Goal: Task Accomplishment & Management: Complete application form

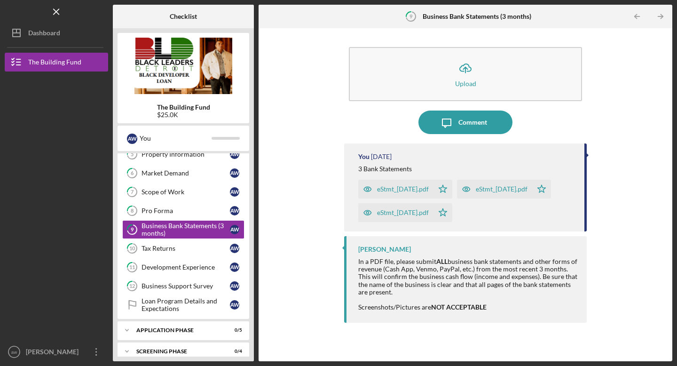
scroll to position [152, 0]
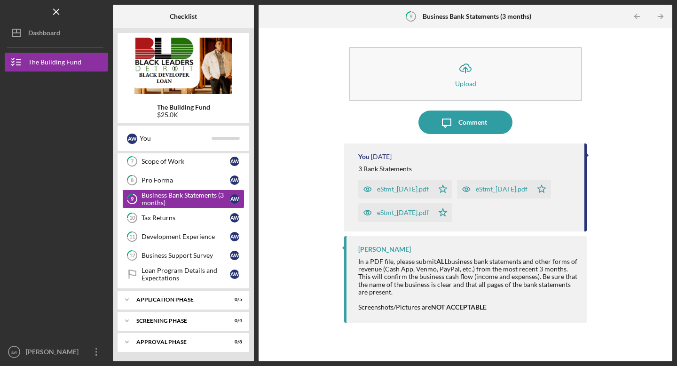
click at [421, 190] on div "eStmt_2025-06-30.pdf" at bounding box center [403, 189] width 52 height 8
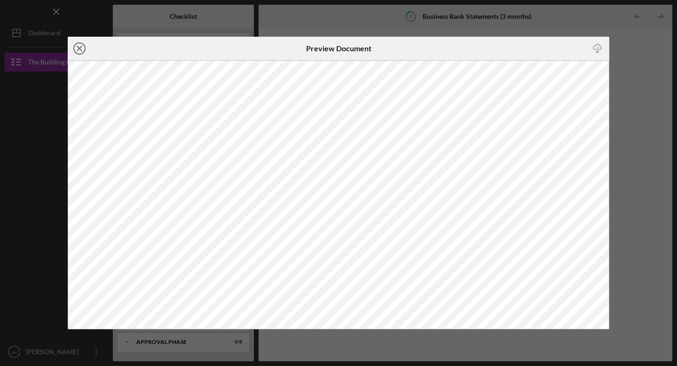
click at [81, 47] on icon "Icon/Close" at bounding box center [80, 49] width 24 height 24
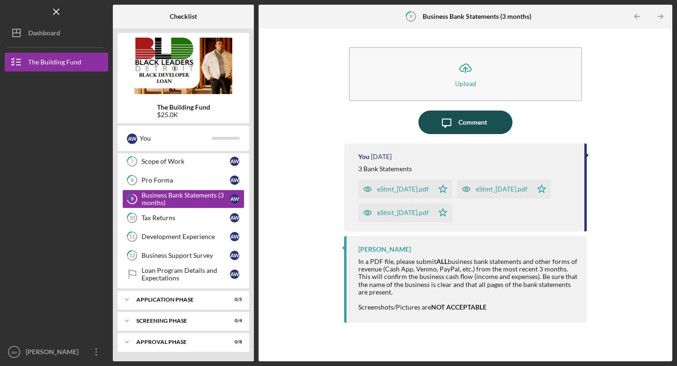
click at [470, 122] on div "Comment" at bounding box center [473, 123] width 29 height 24
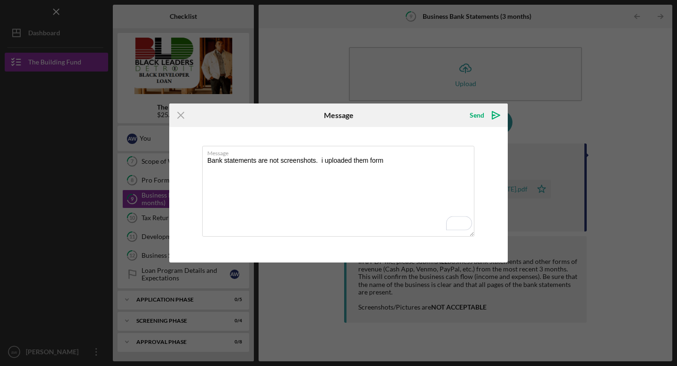
click at [412, 121] on div "Send Icon/icon-invite-send" at bounding box center [451, 115] width 113 height 24
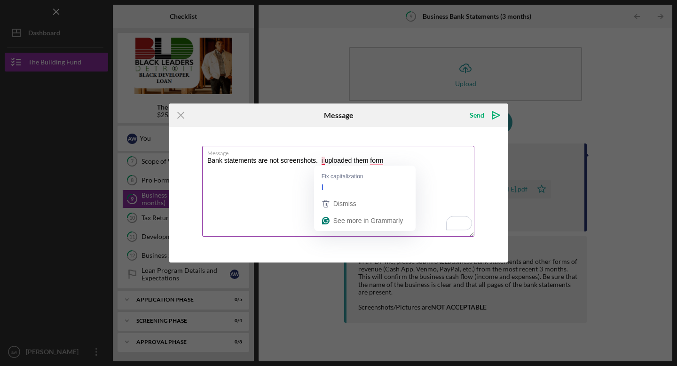
click at [323, 162] on textarea "Bank statements are not screenshots. i uploaded them form" at bounding box center [338, 191] width 272 height 91
click at [383, 164] on textarea "Bank statements are not screenshots. I uploaded them form" at bounding box center [338, 191] width 272 height 91
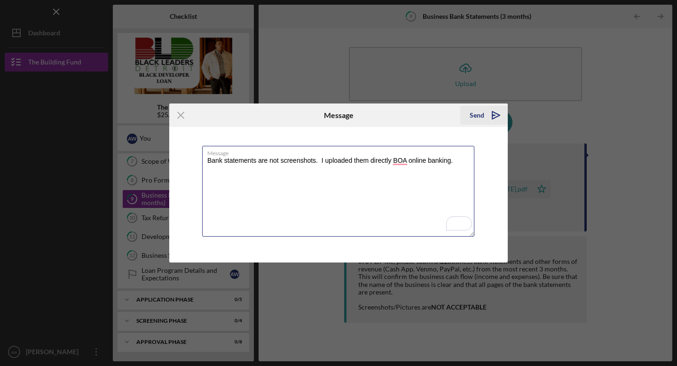
type textarea "Bank statements are not screenshots. I uploaded them directly BOA online bankin…"
click at [470, 115] on polygon "submit" at bounding box center [493, 115] width 3 height 1
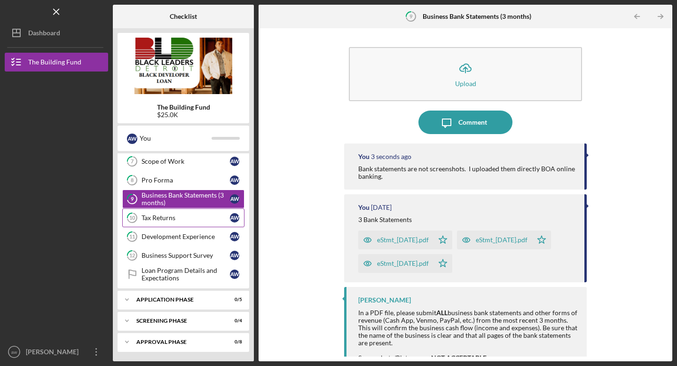
click at [200, 221] on div "Tax Returns" at bounding box center [186, 218] width 88 height 8
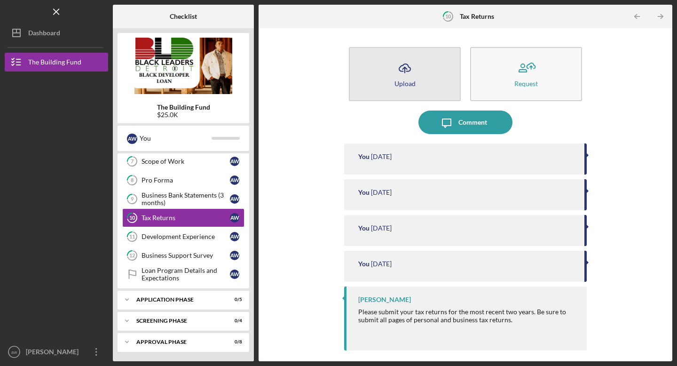
click at [431, 67] on button "Icon/Upload Upload" at bounding box center [405, 74] width 112 height 54
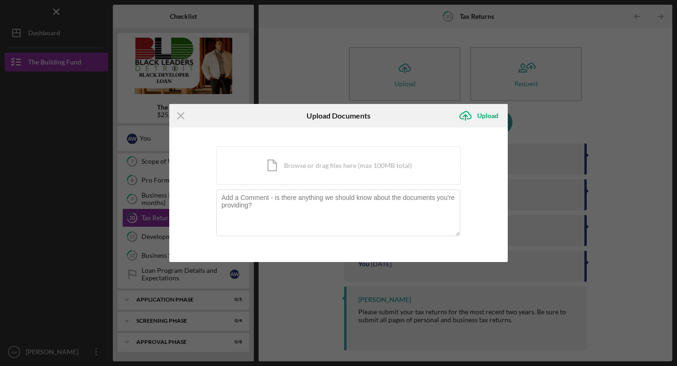
click at [470, 121] on div "Icon/Menu Close Upload Documents Icon/Upload Upload You're uploading documents …" at bounding box center [338, 183] width 677 height 366
click at [470, 115] on div "Icon/Menu Close Upload Documents Icon/Upload Upload You're uploading documents …" at bounding box center [338, 183] width 677 height 366
click at [470, 116] on div "Upload" at bounding box center [487, 115] width 21 height 19
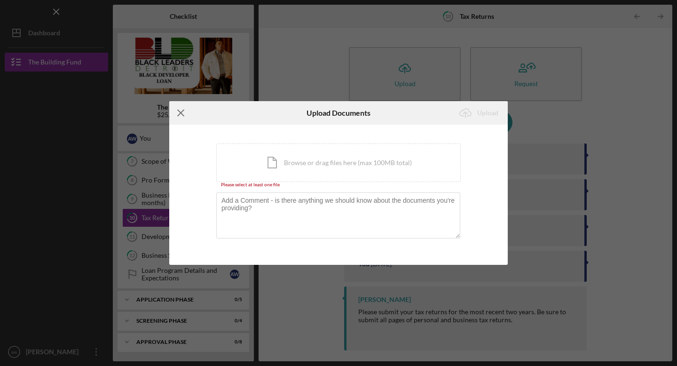
click at [183, 108] on icon "Icon/Menu Close" at bounding box center [181, 113] width 24 height 24
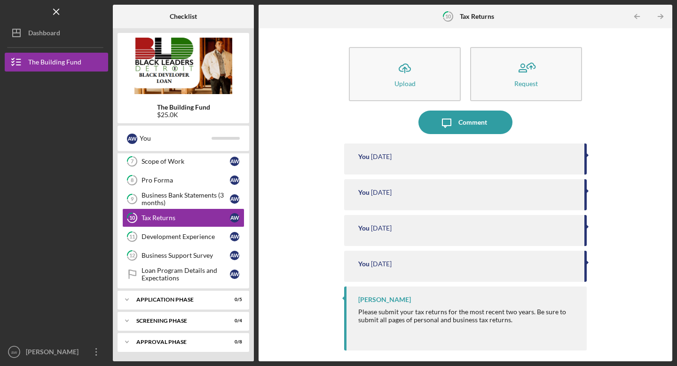
click at [392, 153] on time "[DATE]" at bounding box center [381, 157] width 21 height 8
click at [392, 159] on time "[DATE]" at bounding box center [381, 157] width 21 height 8
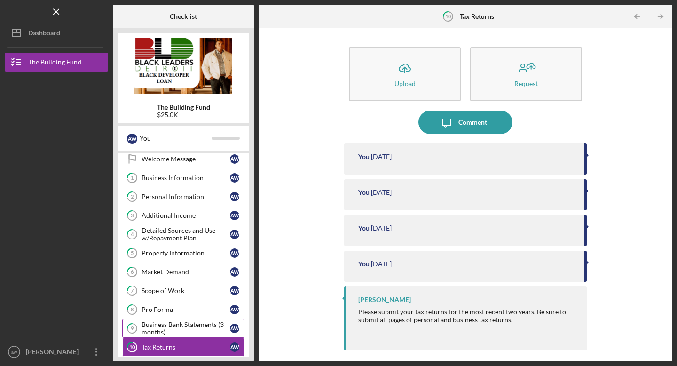
scroll to position [32, 0]
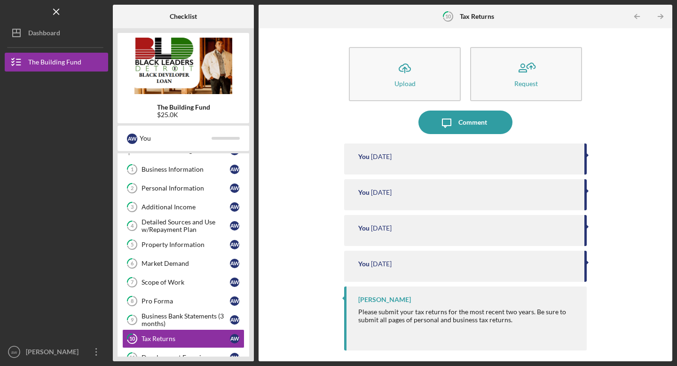
drag, startPoint x: 398, startPoint y: 79, endPoint x: 354, endPoint y: 137, distance: 73.5
click at [354, 137] on div "Icon/Upload Upload Request Icon/Message Comment You 2 weeks ago You 2 weeks ago…" at bounding box center [465, 195] width 243 height 324
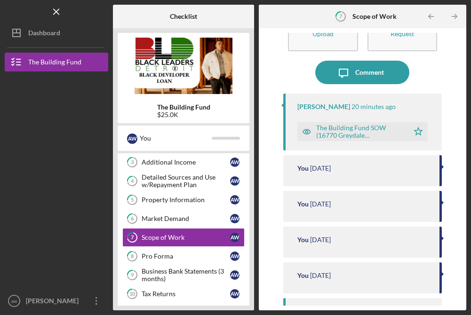
scroll to position [52, 0]
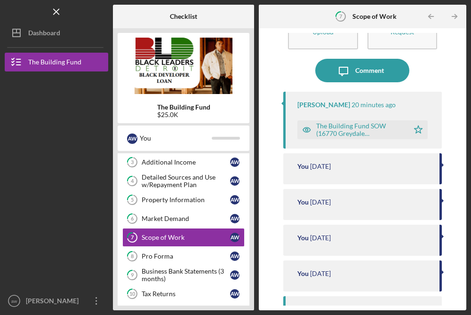
click at [353, 132] on div "The Building Fund SOW (16770 Greydale 2025).numbers" at bounding box center [360, 129] width 88 height 15
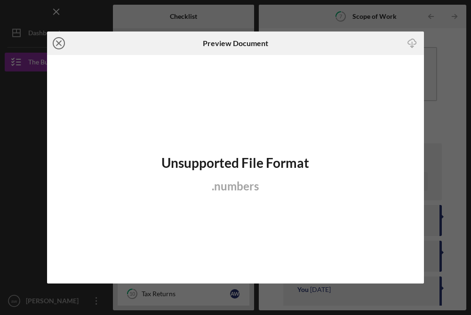
click at [60, 41] on line at bounding box center [58, 43] width 5 height 5
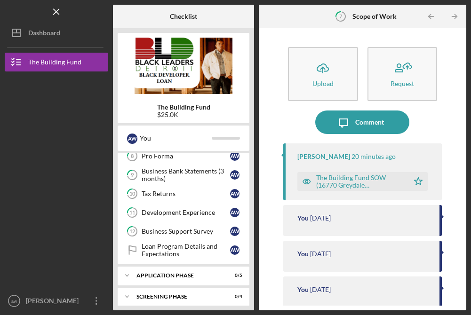
scroll to position [175, 0]
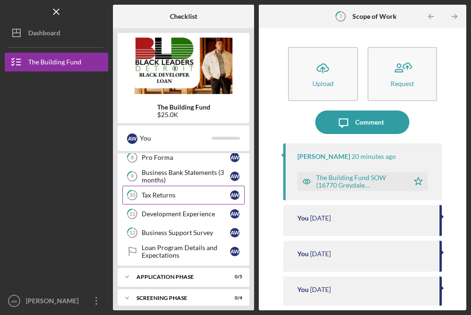
click at [164, 194] on div "Tax Returns" at bounding box center [186, 195] width 88 height 8
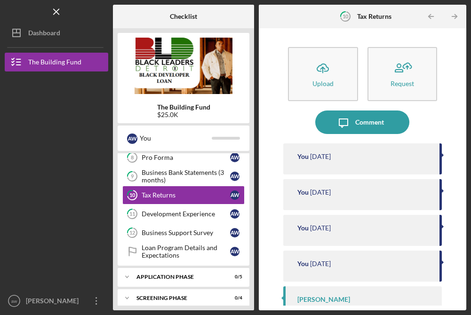
scroll to position [52, 0]
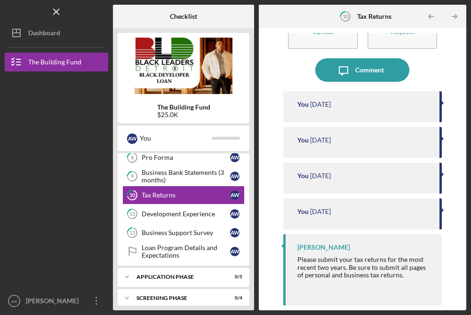
click at [331, 107] on time "[DATE]" at bounding box center [320, 105] width 21 height 8
click at [331, 104] on time "[DATE]" at bounding box center [320, 105] width 21 height 8
click at [333, 144] on div "You [DATE]" at bounding box center [362, 142] width 158 height 31
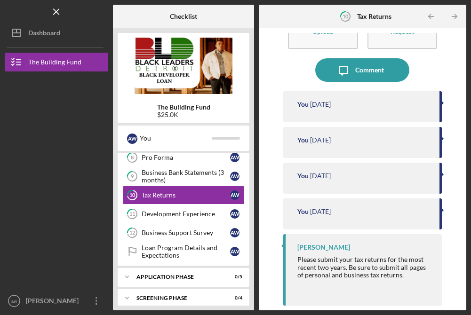
click at [333, 144] on div "You [DATE]" at bounding box center [362, 142] width 158 height 31
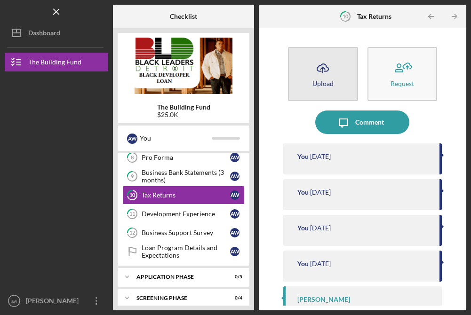
click at [322, 66] on icon "Icon/Upload" at bounding box center [323, 68] width 24 height 24
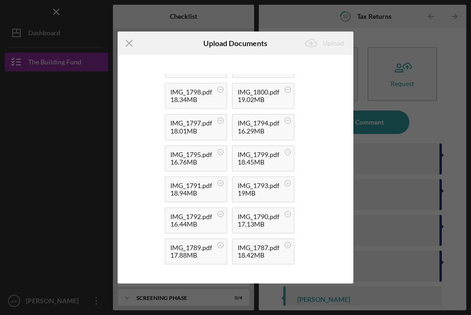
scroll to position [506, 0]
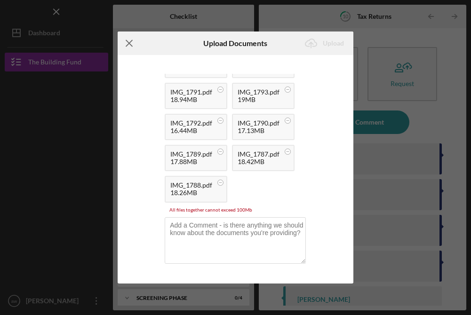
click at [128, 44] on line at bounding box center [129, 43] width 6 height 6
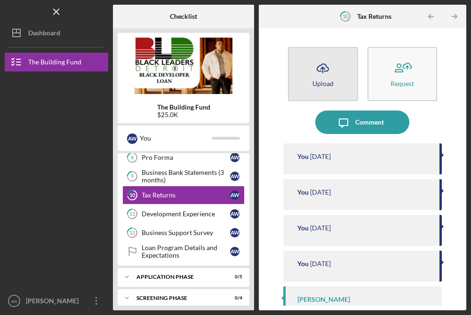
click at [318, 75] on icon "Icon/Upload" at bounding box center [323, 68] width 24 height 24
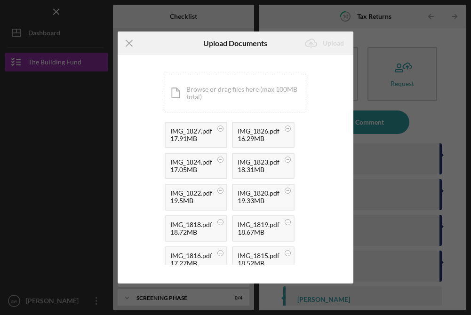
scroll to position [70, 0]
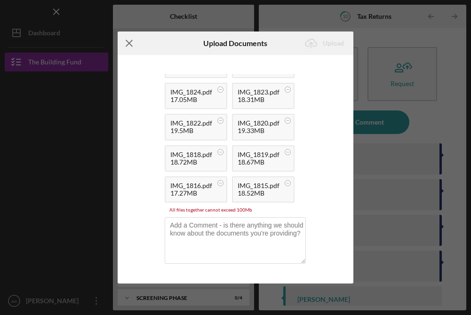
click at [131, 46] on line at bounding box center [129, 43] width 6 height 6
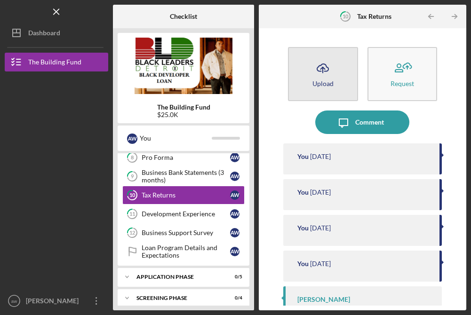
click at [324, 71] on icon "Icon/Upload" at bounding box center [323, 68] width 24 height 24
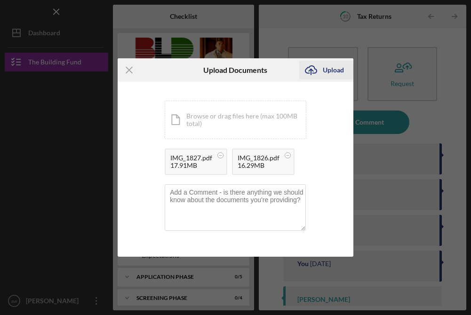
click at [332, 69] on div "Upload" at bounding box center [333, 70] width 21 height 19
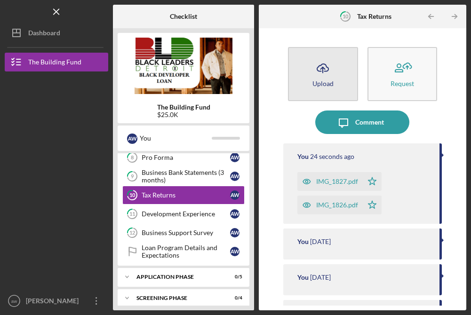
click at [327, 72] on icon "Icon/Upload" at bounding box center [323, 68] width 24 height 24
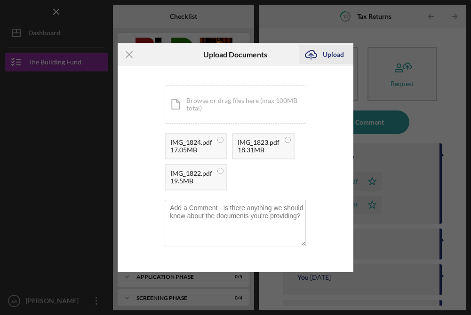
click at [339, 56] on div "Upload" at bounding box center [333, 54] width 21 height 19
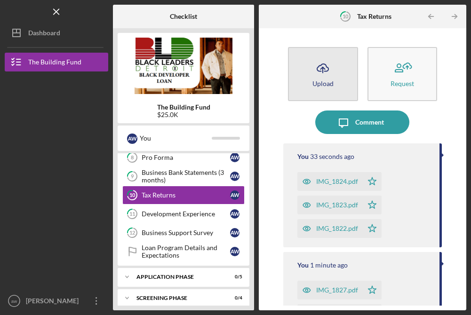
click at [322, 72] on icon "Icon/Upload" at bounding box center [323, 68] width 24 height 24
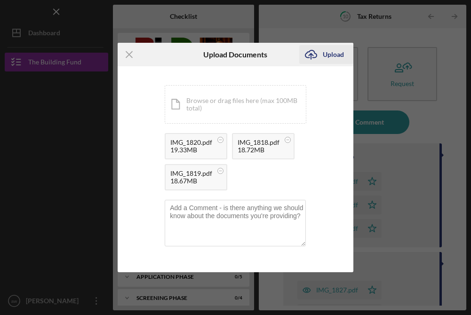
click at [332, 56] on div "Upload" at bounding box center [333, 54] width 21 height 19
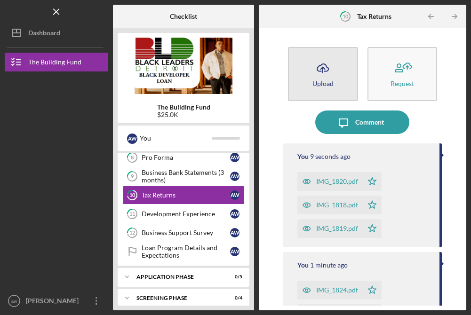
click at [324, 76] on icon "Icon/Upload" at bounding box center [323, 68] width 24 height 24
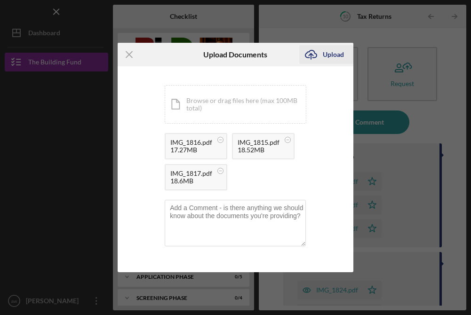
click at [340, 58] on div "Upload" at bounding box center [333, 54] width 21 height 19
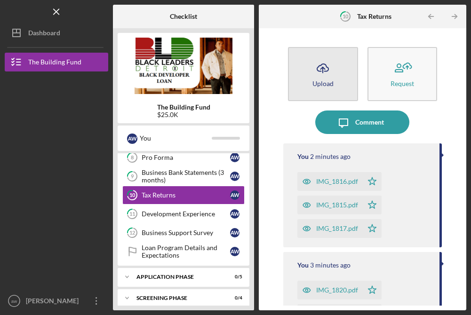
click at [321, 75] on icon "Icon/Upload" at bounding box center [323, 68] width 24 height 24
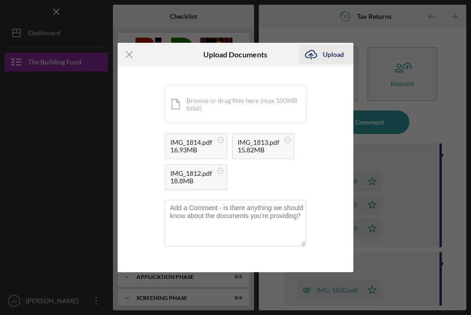
click at [333, 56] on div "Upload" at bounding box center [333, 54] width 21 height 19
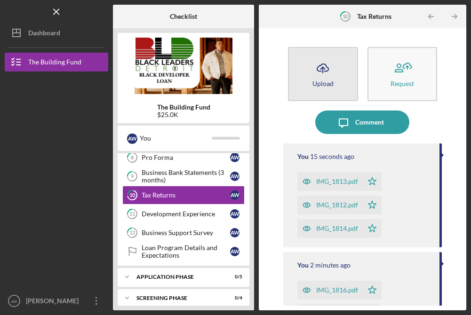
click at [322, 69] on icon "Icon/Upload" at bounding box center [323, 68] width 24 height 24
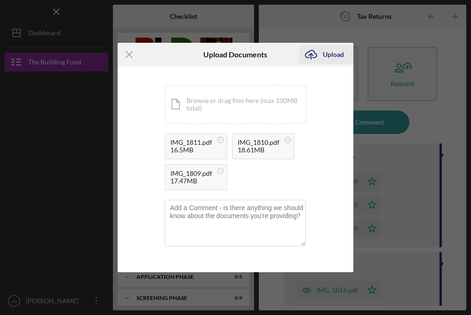
click at [332, 54] on div "Upload" at bounding box center [333, 54] width 21 height 19
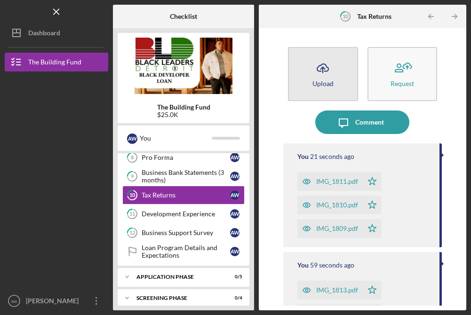
click at [321, 80] on div "Upload" at bounding box center [322, 83] width 21 height 7
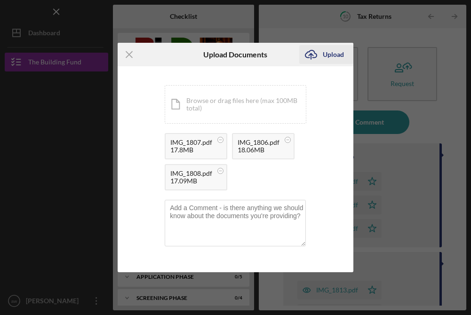
click at [332, 56] on div "Upload" at bounding box center [333, 54] width 21 height 19
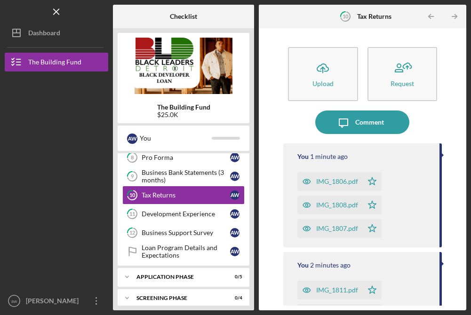
scroll to position [14, 0]
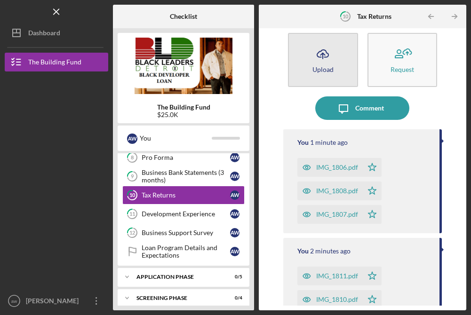
click at [321, 63] on icon "Icon/Upload" at bounding box center [323, 54] width 24 height 24
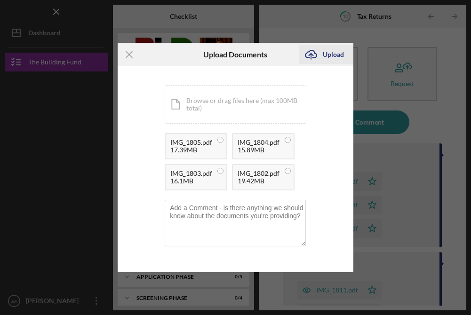
click at [330, 58] on div "Upload" at bounding box center [333, 54] width 21 height 19
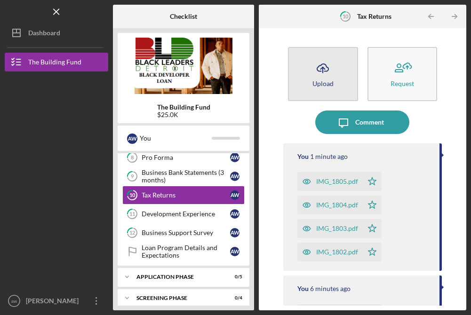
click at [325, 80] on div "Upload" at bounding box center [322, 83] width 21 height 7
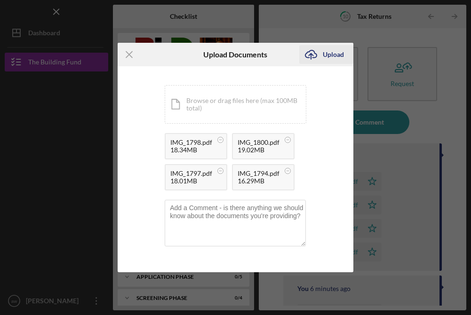
click at [329, 52] on div "Upload" at bounding box center [333, 54] width 21 height 19
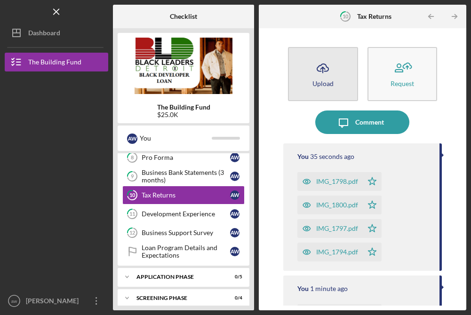
click at [313, 71] on icon "Icon/Upload" at bounding box center [323, 68] width 24 height 24
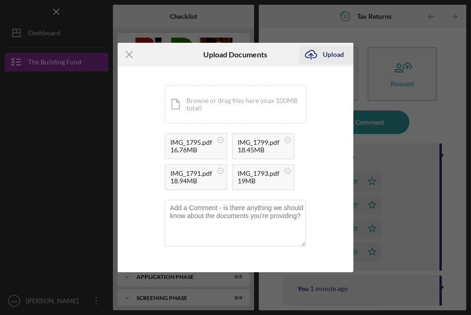
click at [337, 54] on div "Upload" at bounding box center [333, 54] width 21 height 19
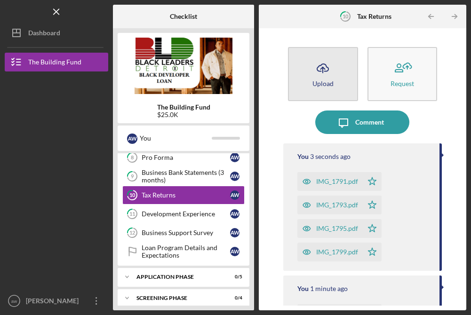
click at [314, 84] on div "Upload" at bounding box center [322, 83] width 21 height 7
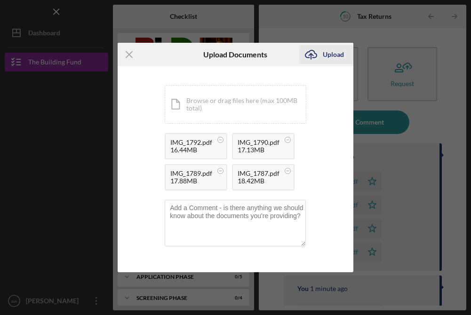
click at [332, 53] on div "Upload" at bounding box center [333, 54] width 21 height 19
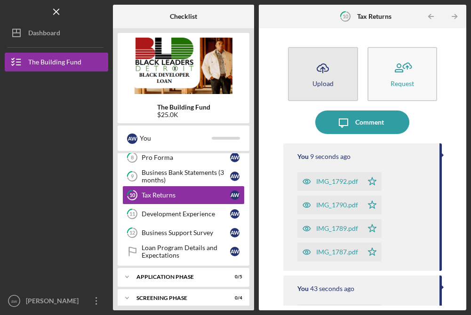
click at [307, 74] on button "Icon/Upload Upload" at bounding box center [323, 74] width 70 height 54
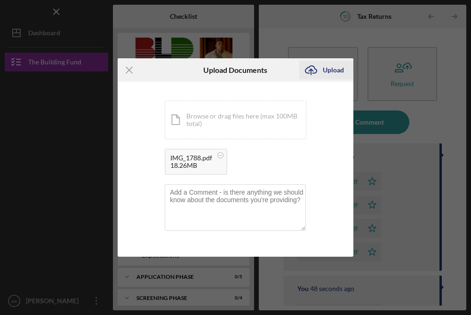
click at [334, 70] on div "Upload" at bounding box center [333, 70] width 21 height 19
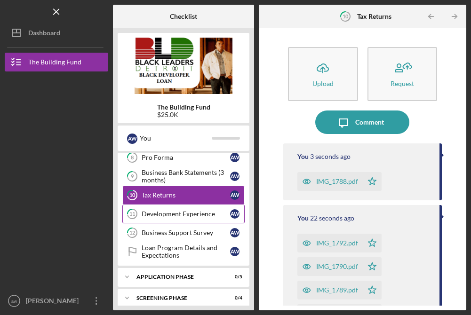
click at [168, 218] on link "11 Development Experience a w" at bounding box center [183, 214] width 122 height 19
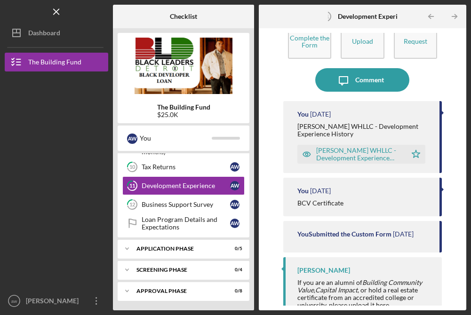
scroll to position [80, 0]
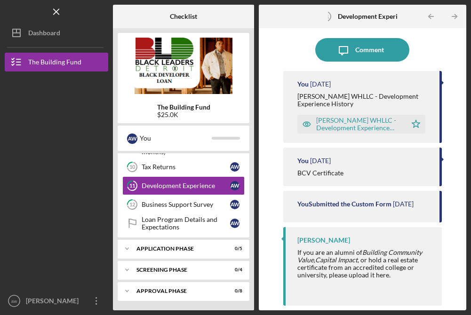
click at [356, 169] on div "BCV Certificate" at bounding box center [363, 173] width 133 height 8
click at [332, 169] on div "BCV Certificate" at bounding box center [320, 173] width 46 height 8
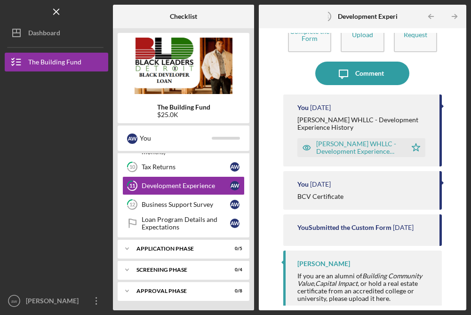
scroll to position [46, 0]
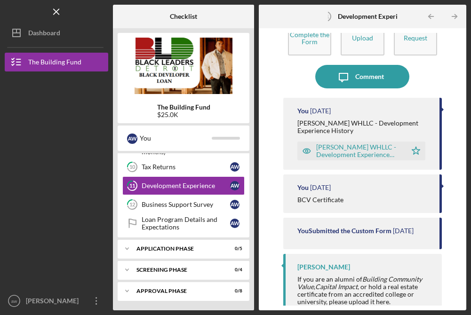
click at [342, 150] on div "[PERSON_NAME] WHLLC - Development Experience History - Google Docs.pdf" at bounding box center [359, 150] width 86 height 15
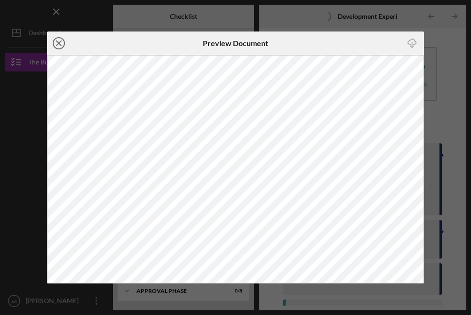
click at [59, 44] on line at bounding box center [58, 43] width 5 height 5
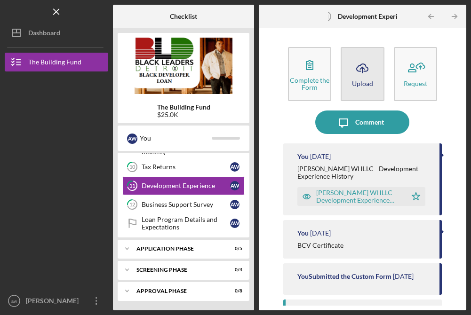
click at [356, 68] on icon "Icon/Upload" at bounding box center [362, 68] width 24 height 24
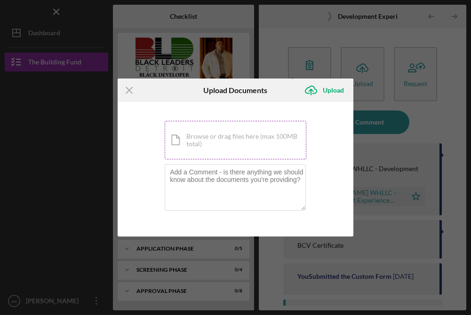
click at [217, 130] on div "Icon/Document Browse or drag files here (max 100MB total) Tap to choose files o…" at bounding box center [236, 140] width 142 height 39
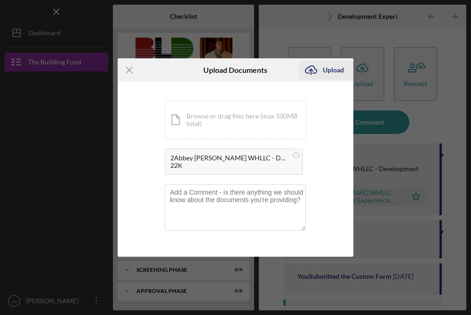
click at [341, 71] on div "Upload" at bounding box center [333, 70] width 21 height 19
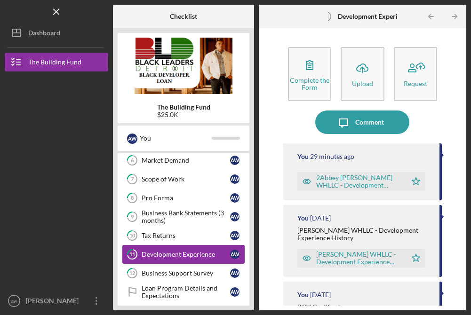
scroll to position [132, 0]
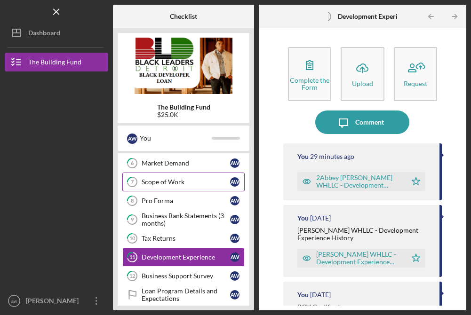
click at [190, 182] on div "Scope of Work" at bounding box center [186, 182] width 88 height 8
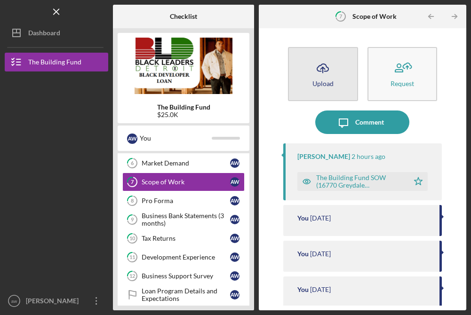
click at [322, 80] on div "Upload" at bounding box center [322, 83] width 21 height 7
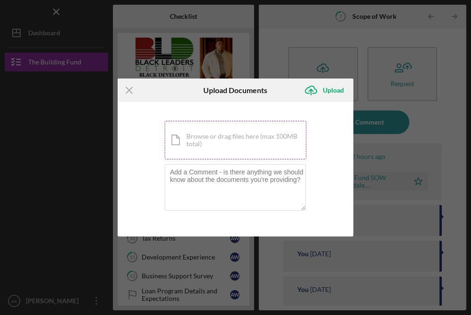
type textarea "The Building Fund SOW (16770 [GEOGRAPHIC_DATA] 2025)"
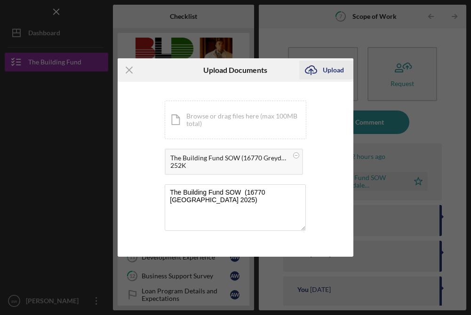
click at [340, 69] on div "Upload" at bounding box center [333, 70] width 21 height 19
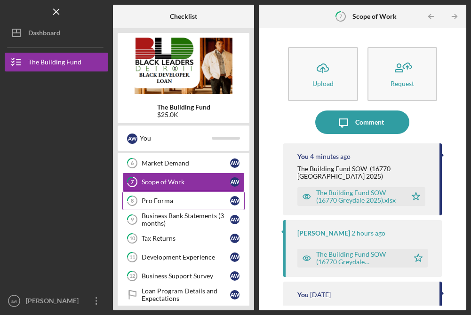
click at [160, 201] on div "Pro Forma" at bounding box center [186, 201] width 88 height 8
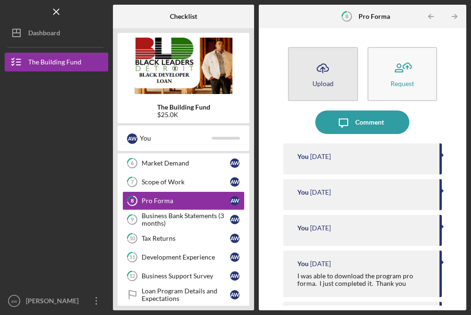
click at [323, 73] on icon "Icon/Upload" at bounding box center [323, 68] width 24 height 24
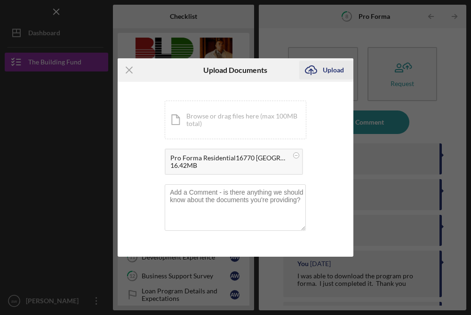
click at [336, 71] on div "Upload" at bounding box center [333, 70] width 21 height 19
click at [329, 72] on div "Upload" at bounding box center [333, 70] width 21 height 19
click at [328, 74] on div "Upload" at bounding box center [333, 70] width 21 height 19
